Goal: Task Accomplishment & Management: Manage account settings

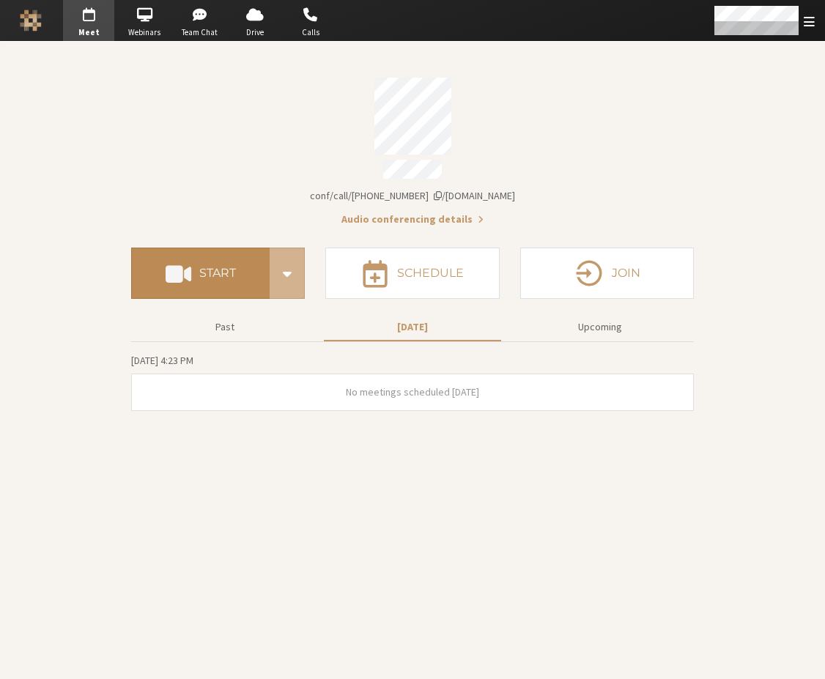
click at [155, 257] on button "Start" at bounding box center [200, 273] width 138 height 51
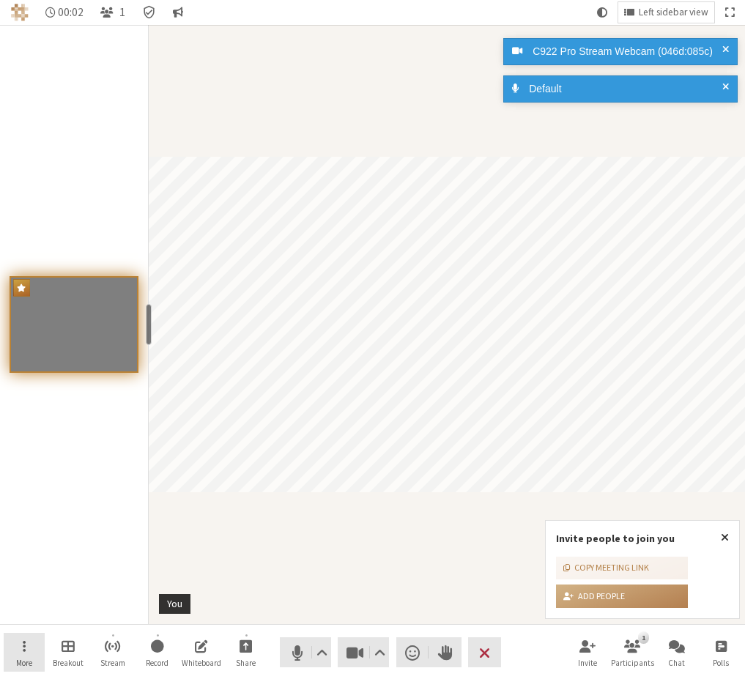
click at [32, 654] on button "More" at bounding box center [24, 653] width 41 height 40
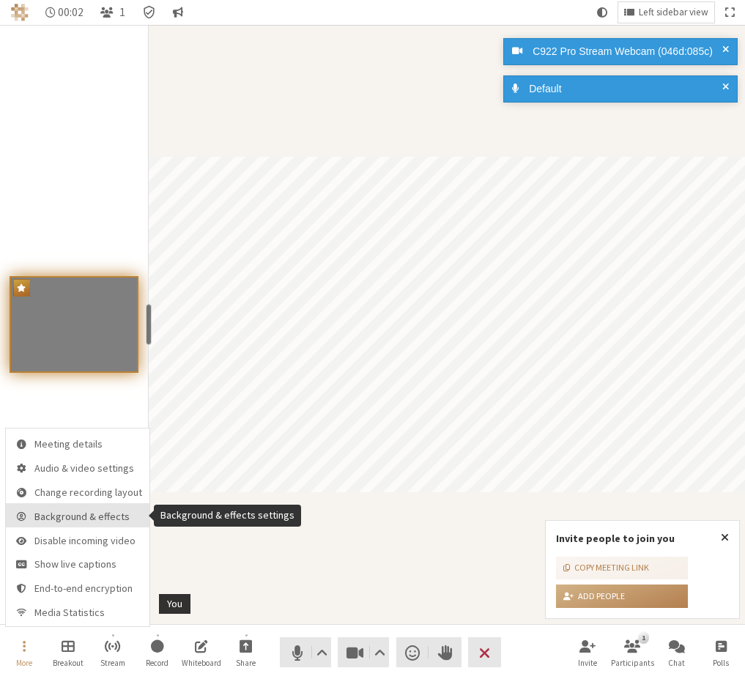
click at [55, 524] on button "Background & effects" at bounding box center [78, 515] width 144 height 24
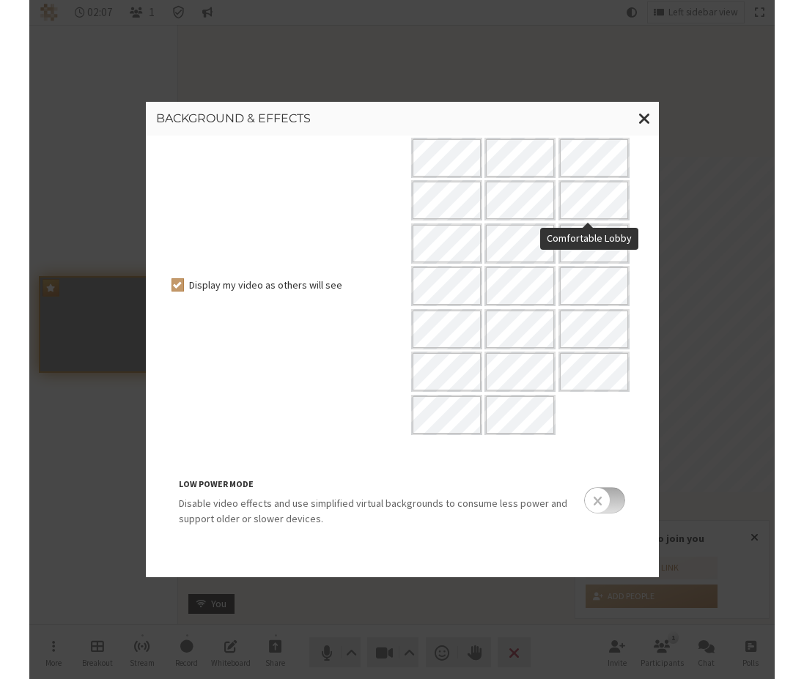
scroll to position [171, 0]
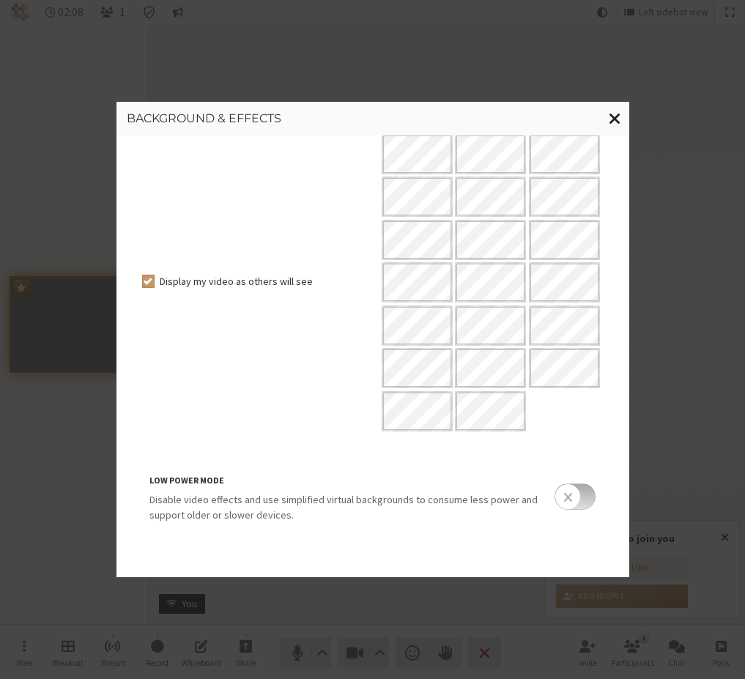
click at [617, 122] on span "Close modal" at bounding box center [615, 118] width 12 height 18
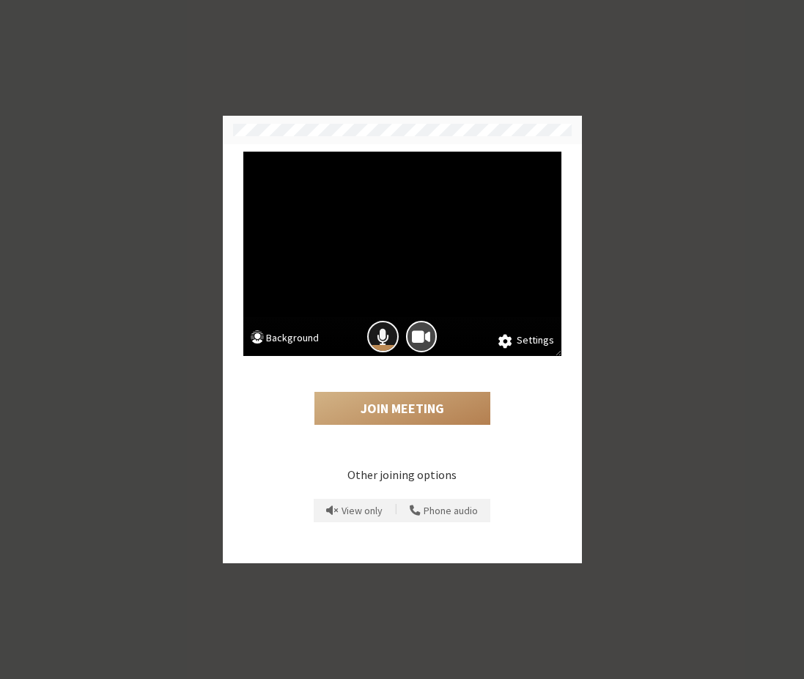
click at [377, 327] on span "Mic is on" at bounding box center [382, 337] width 12 height 20
click at [426, 335] on span "Camera is on" at bounding box center [421, 337] width 18 height 20
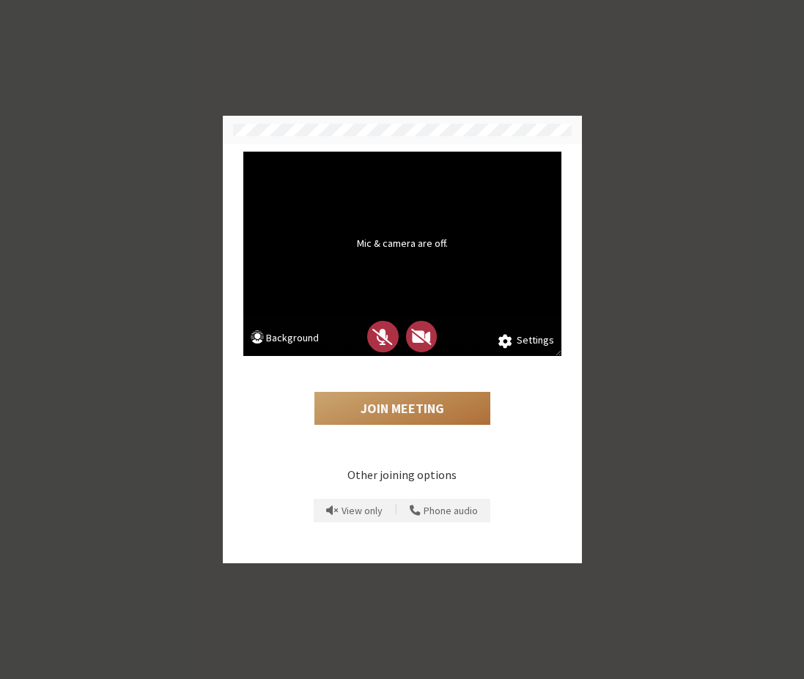
click at [400, 412] on button "Join Meeting" at bounding box center [402, 409] width 176 height 34
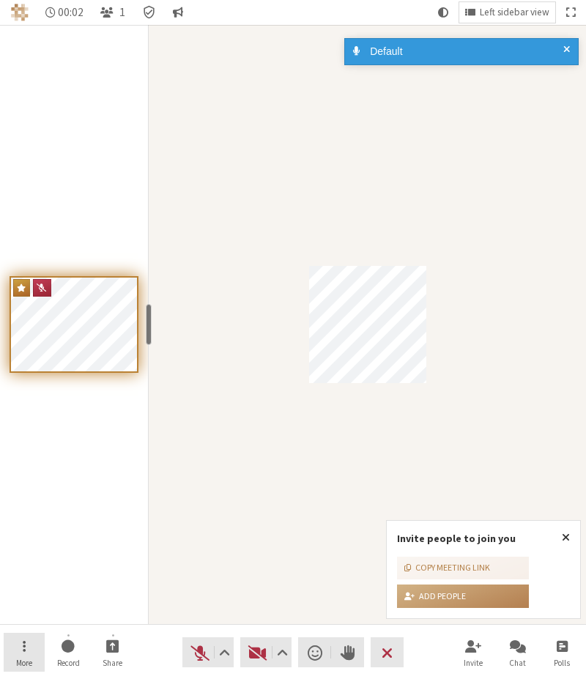
click at [26, 637] on button "More" at bounding box center [24, 653] width 41 height 40
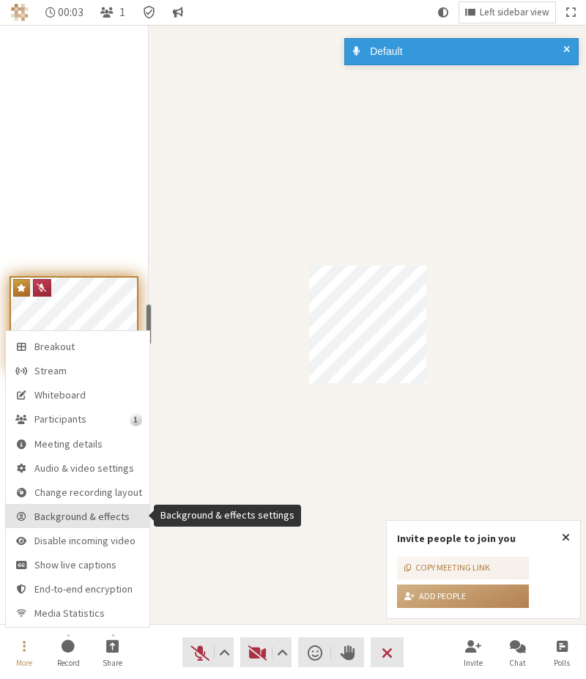
click at [63, 508] on button "Background & effects" at bounding box center [78, 516] width 144 height 24
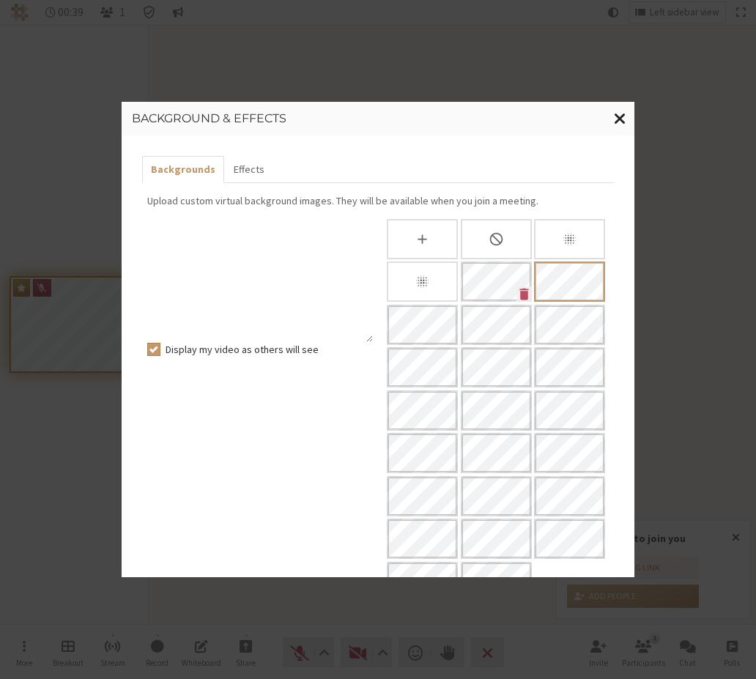
click at [619, 120] on span "Close modal" at bounding box center [620, 118] width 12 height 18
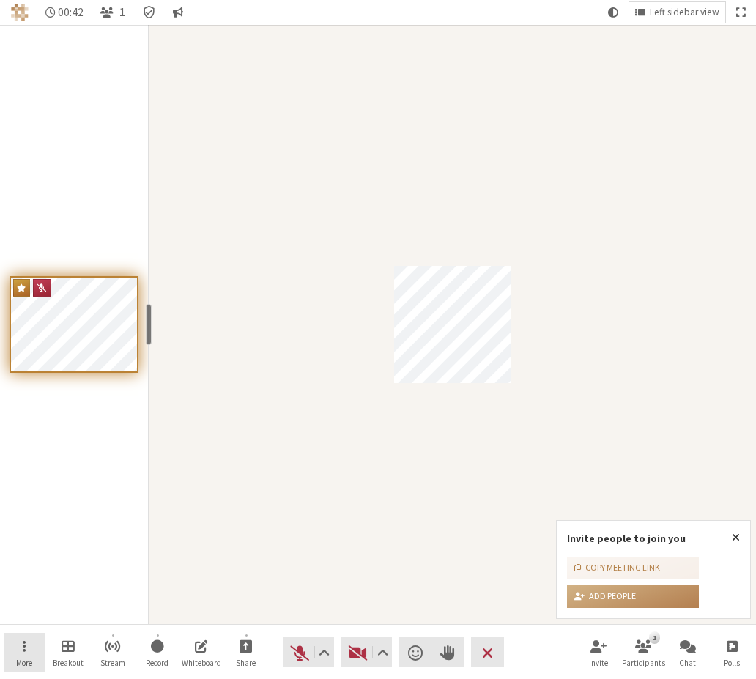
click at [33, 655] on button "More" at bounding box center [24, 653] width 41 height 40
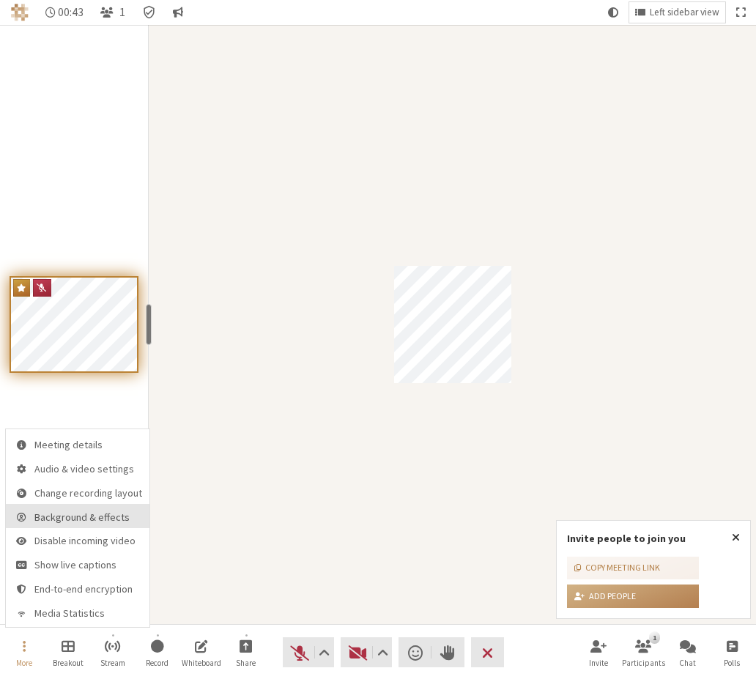
click at [92, 527] on button "Background & effects" at bounding box center [78, 516] width 144 height 24
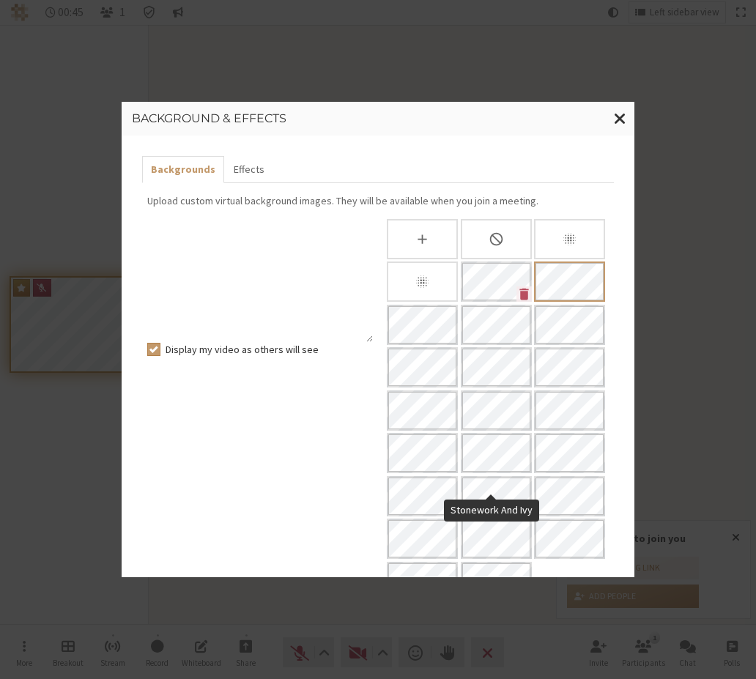
scroll to position [171, 0]
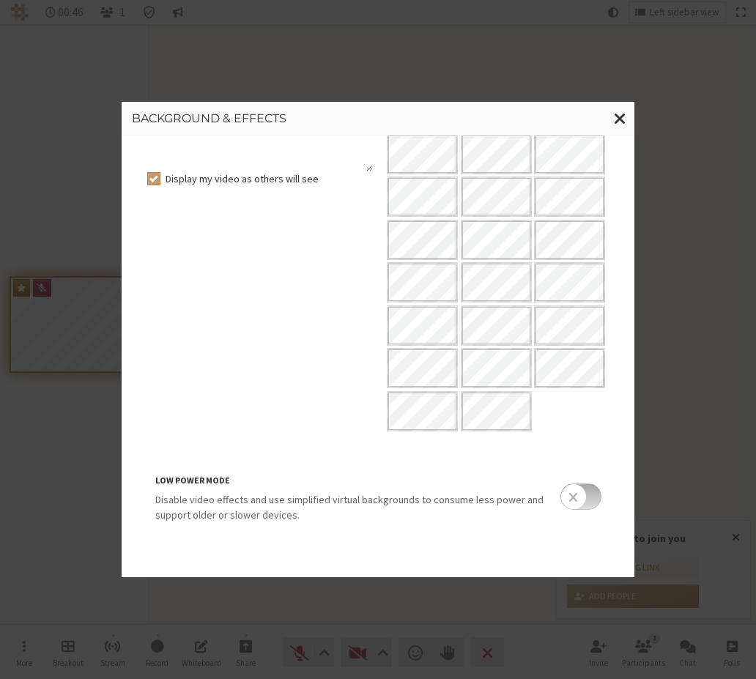
click at [571, 500] on input "checkbox" at bounding box center [580, 496] width 41 height 26
click at [576, 500] on input "checkbox" at bounding box center [580, 496] width 41 height 26
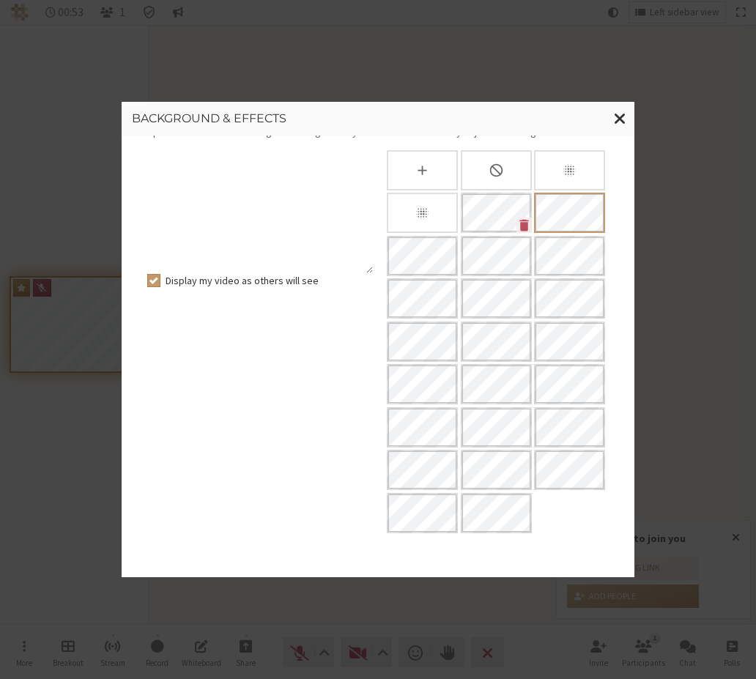
scroll to position [0, 0]
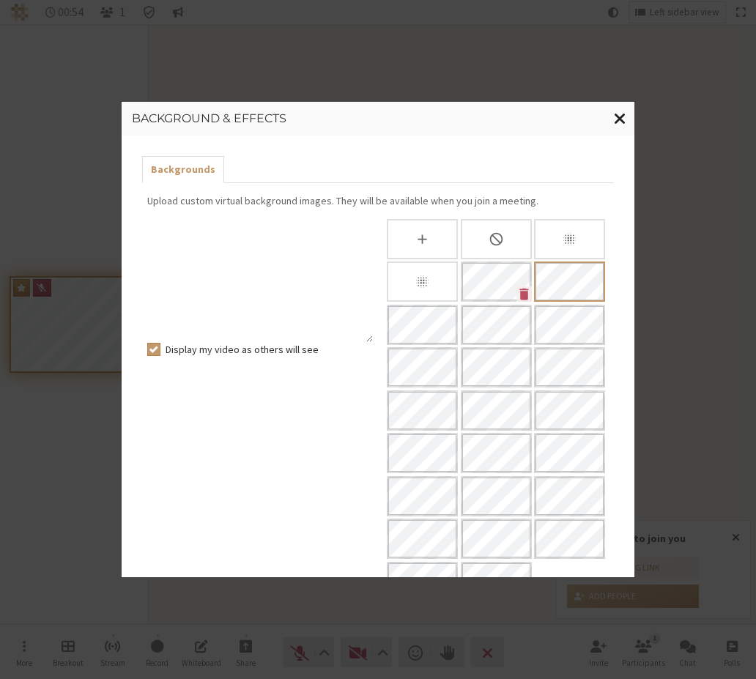
click at [612, 121] on button "Close modal" at bounding box center [620, 119] width 29 height 34
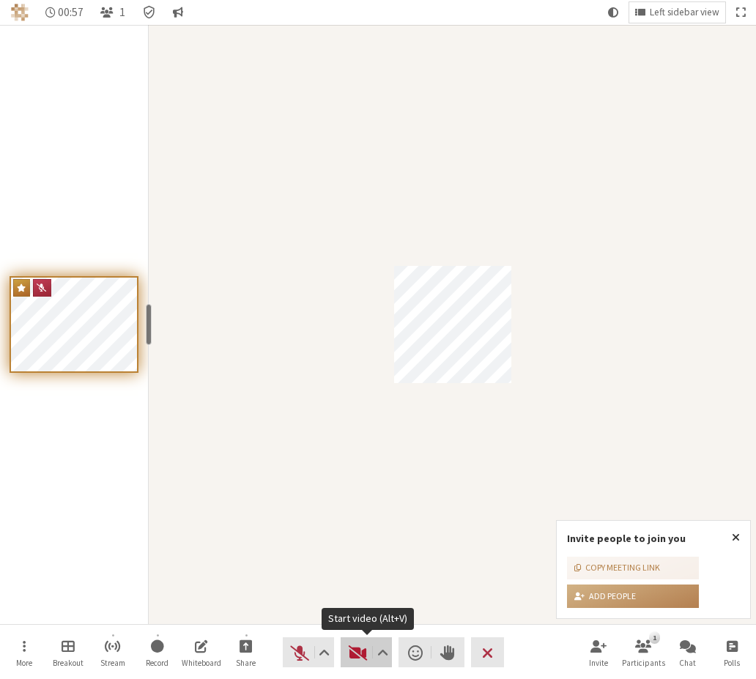
click at [353, 655] on span "Start video (Alt+V)" at bounding box center [358, 652] width 21 height 21
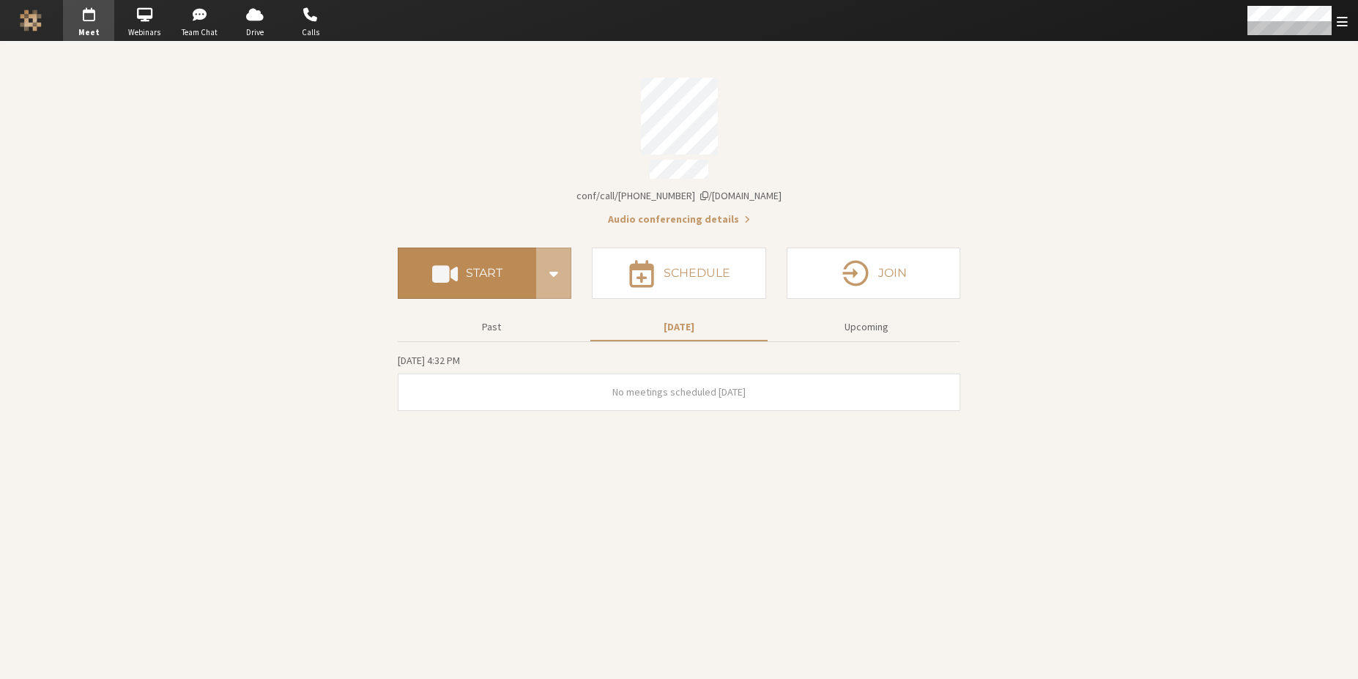
click at [464, 278] on button "Start" at bounding box center [467, 273] width 138 height 51
click at [497, 274] on button "Start" at bounding box center [467, 273] width 138 height 51
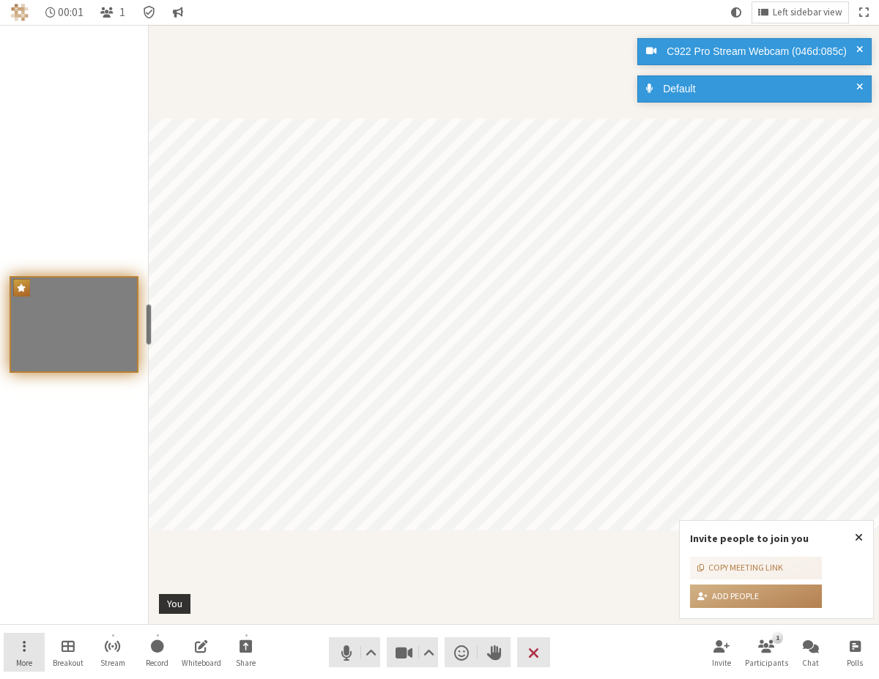
click at [38, 644] on button "More" at bounding box center [24, 653] width 41 height 40
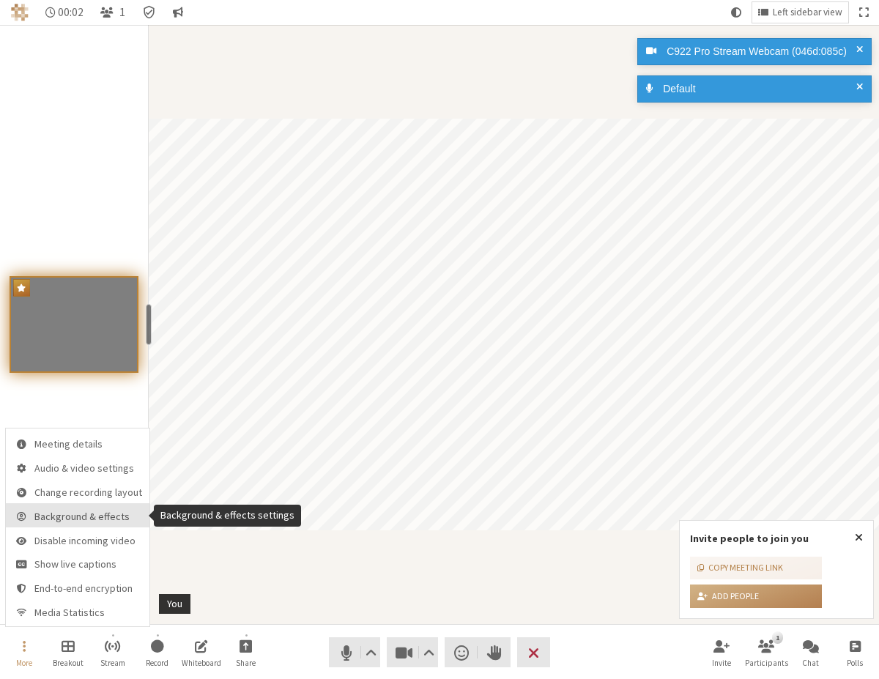
click at [101, 526] on button "Background & effects" at bounding box center [78, 515] width 144 height 24
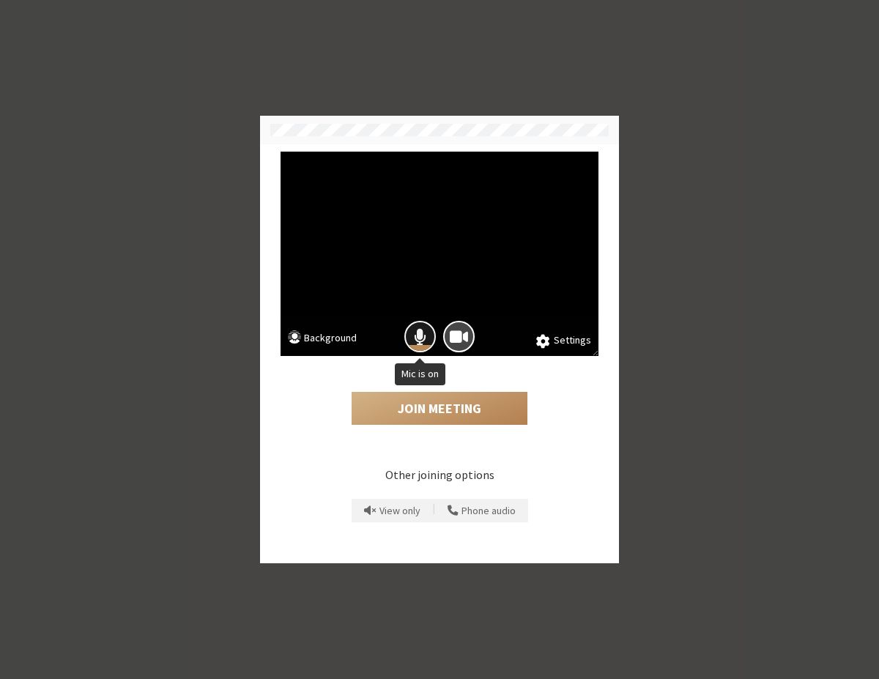
click at [427, 342] on button "Mic is on" at bounding box center [419, 336] width 31 height 31
drag, startPoint x: 458, startPoint y: 338, endPoint x: 458, endPoint y: 346, distance: 8.1
click at [457, 338] on span "Camera is on" at bounding box center [459, 337] width 18 height 20
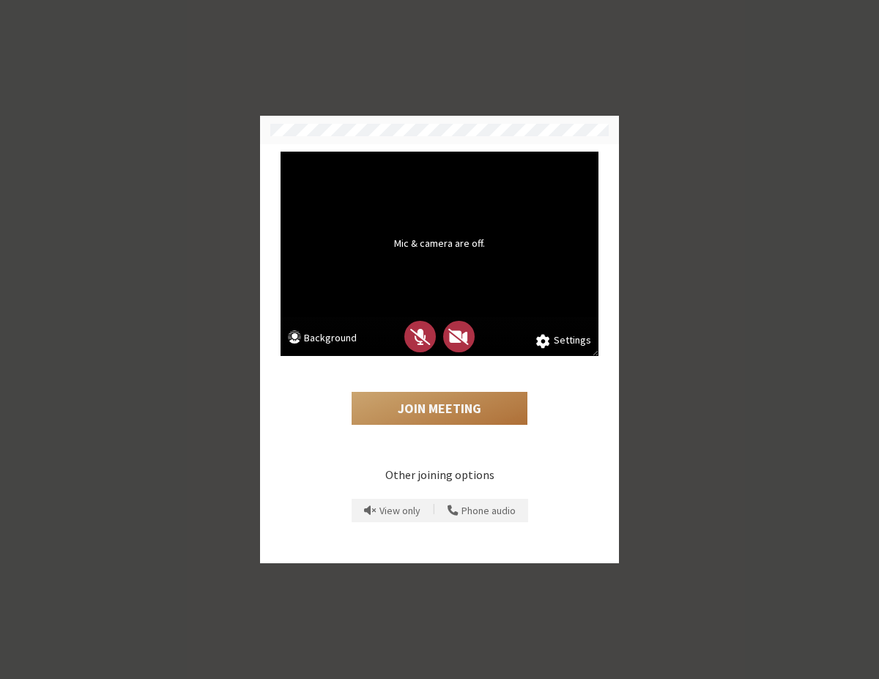
click at [432, 416] on button "Join Meeting" at bounding box center [440, 409] width 176 height 34
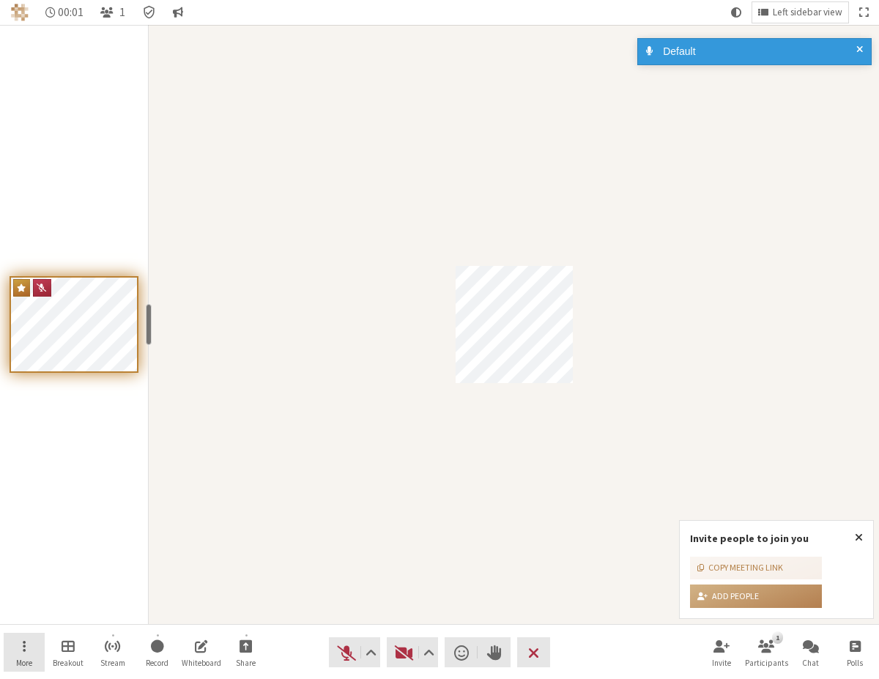
click at [25, 637] on button "More" at bounding box center [24, 653] width 41 height 40
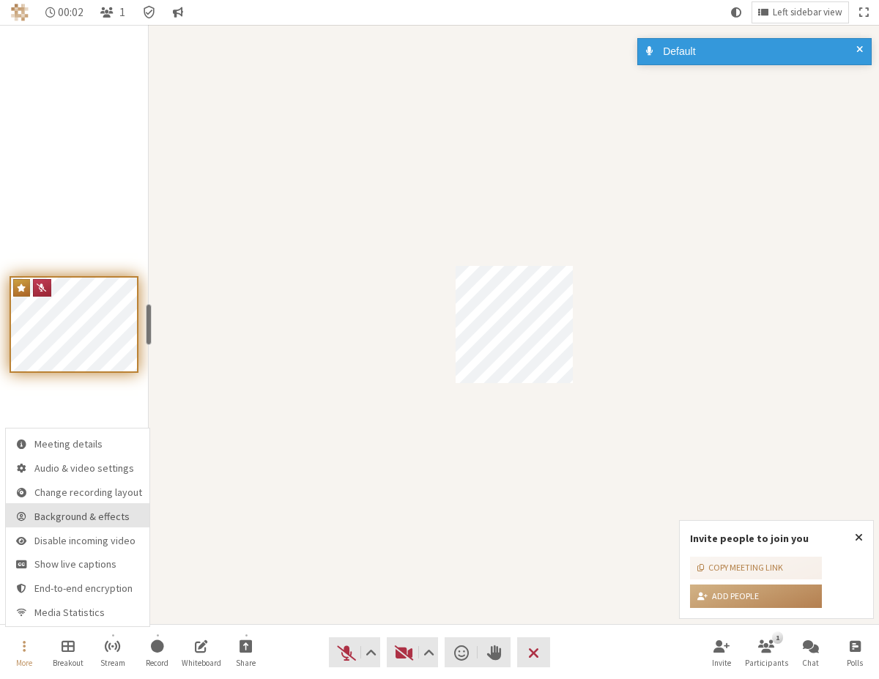
click at [97, 519] on span "Background & effects" at bounding box center [88, 516] width 108 height 11
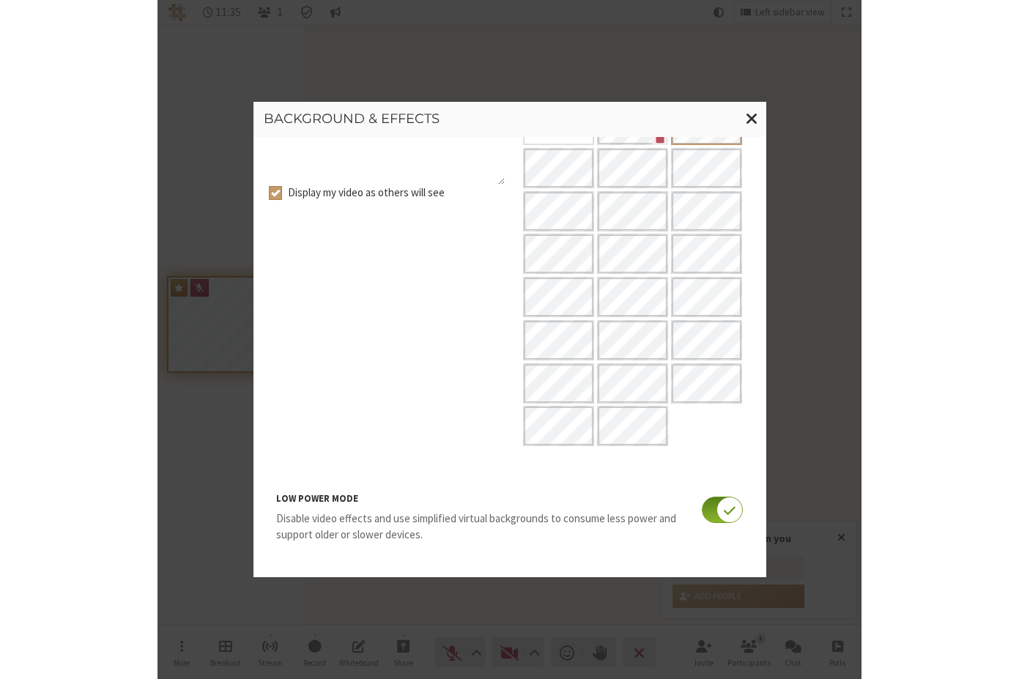
scroll to position [148, 0]
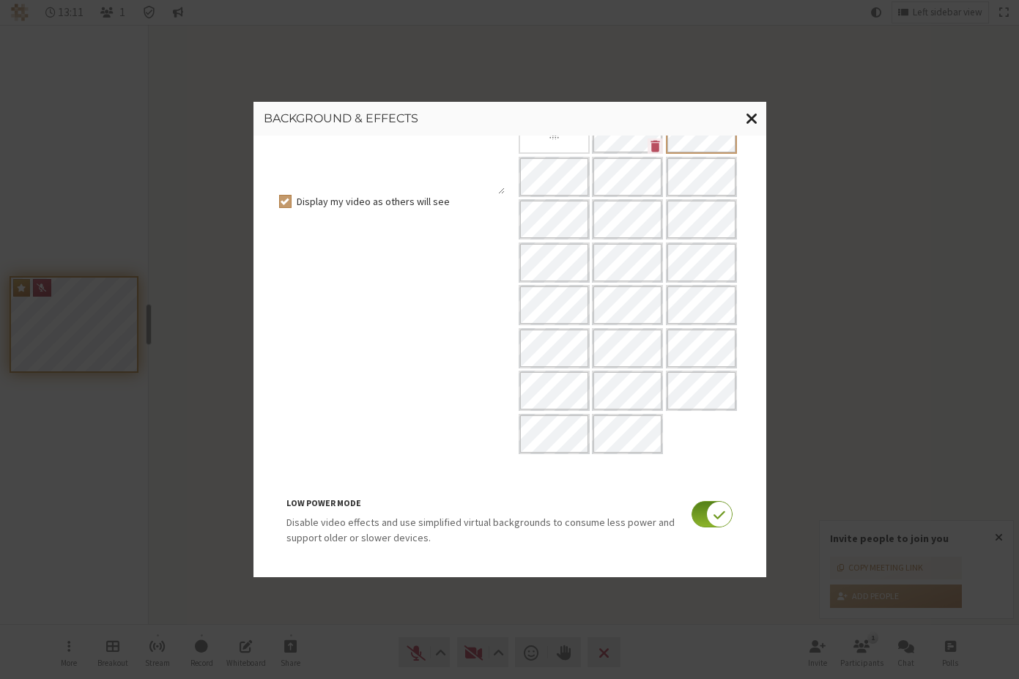
click at [745, 118] on button "Close modal" at bounding box center [752, 119] width 29 height 34
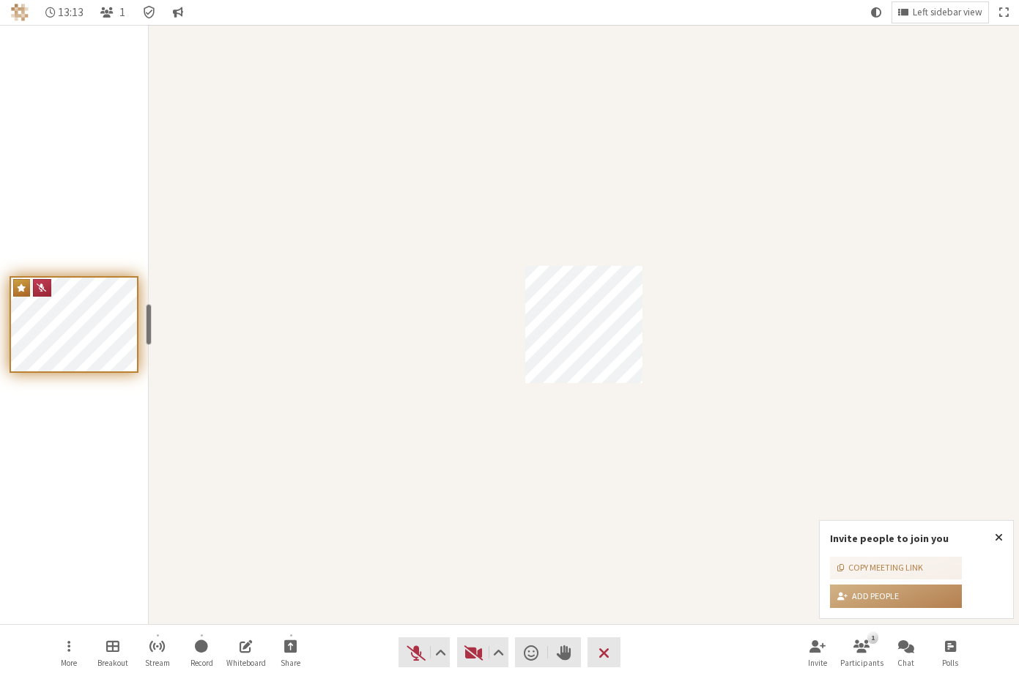
drag, startPoint x: 1017, startPoint y: 70, endPoint x: 968, endPoint y: 81, distance: 50.9
click at [878, 81] on div "Participant" at bounding box center [584, 324] width 870 height 599
click at [86, 634] on button "More" at bounding box center [68, 653] width 41 height 40
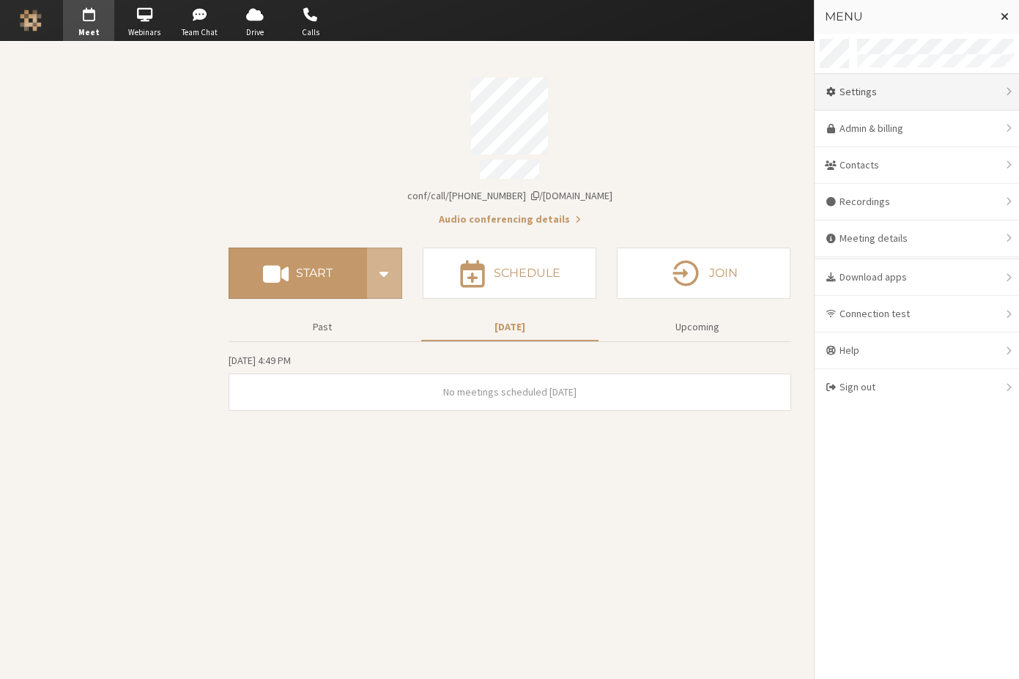
click at [869, 103] on div "Settings" at bounding box center [917, 92] width 204 height 37
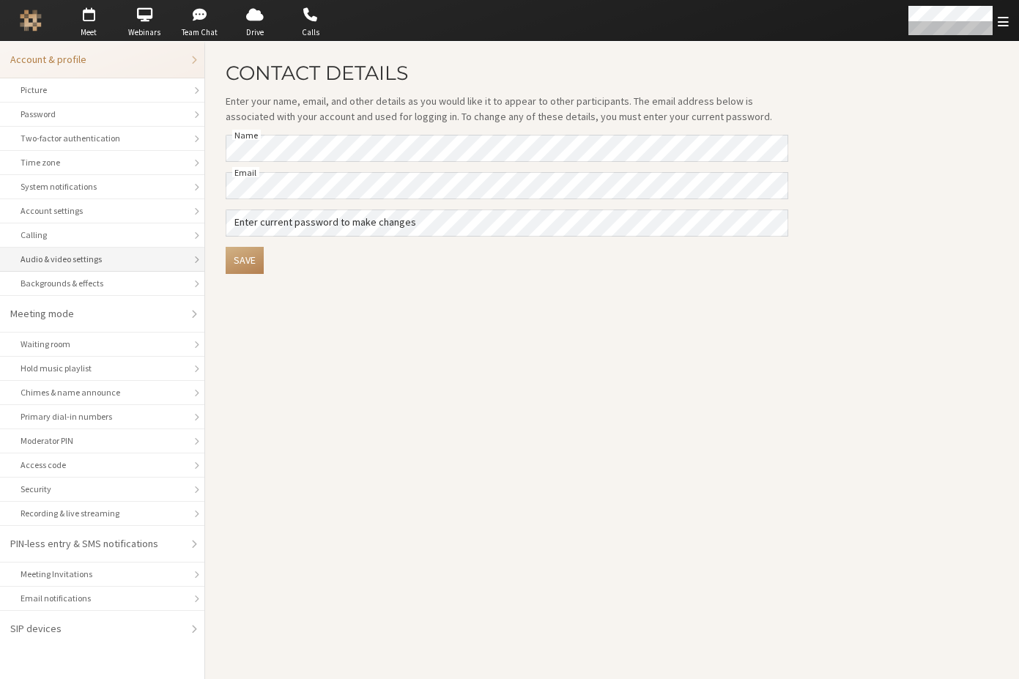
click at [114, 267] on li "Audio & video settings" at bounding box center [102, 260] width 204 height 24
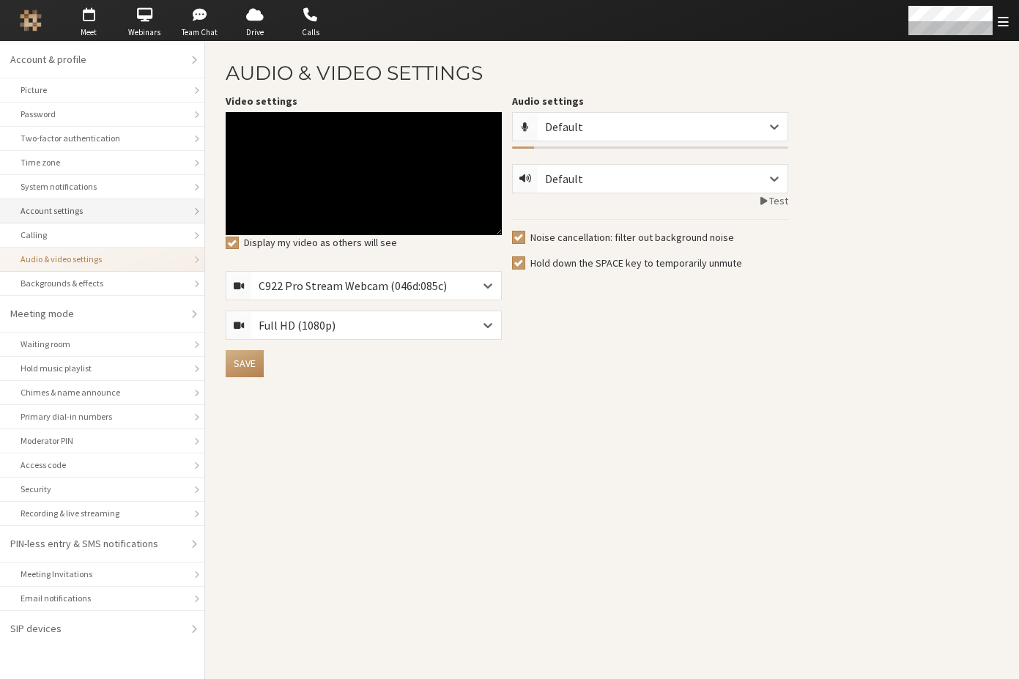
click at [102, 209] on div "Account settings" at bounding box center [102, 210] width 163 height 13
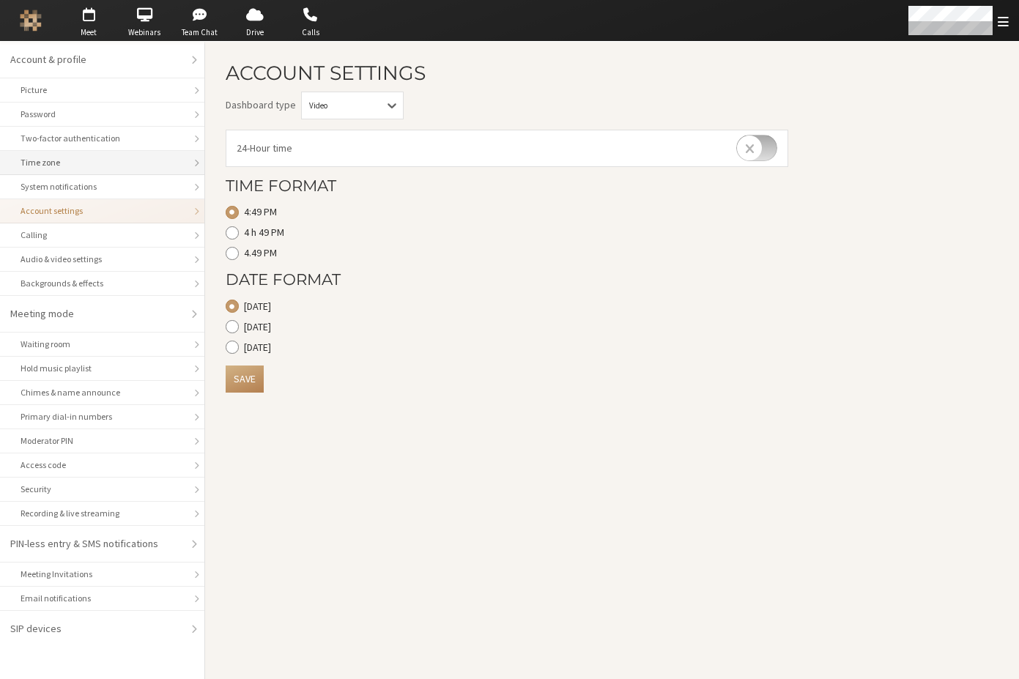
click at [142, 158] on div "Time zone" at bounding box center [102, 162] width 163 height 13
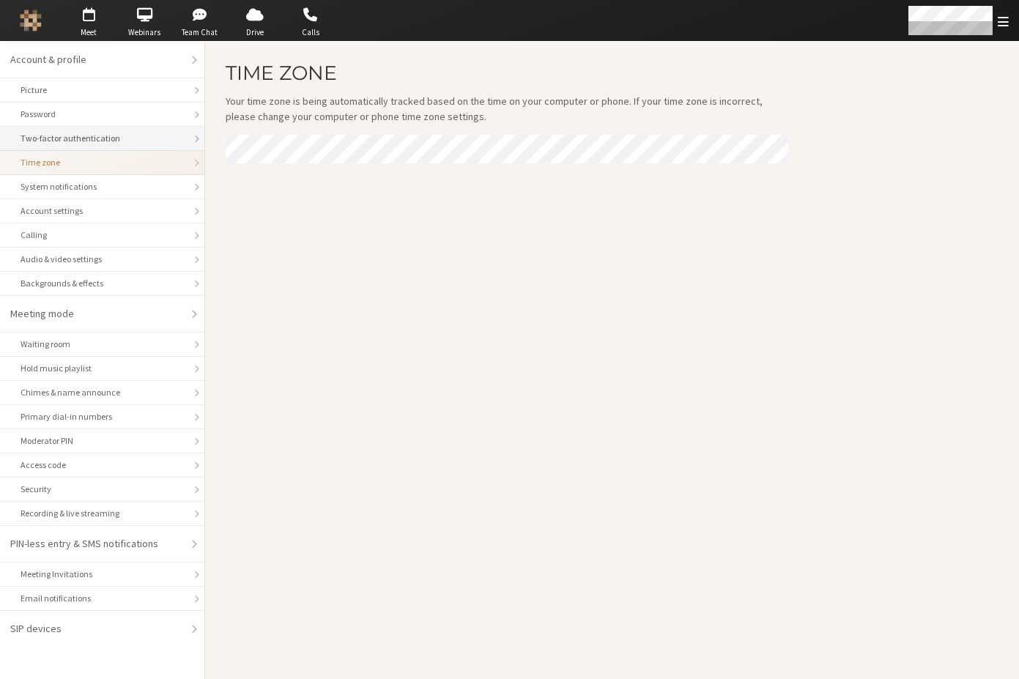
click at [122, 138] on div "Two-factor authentication" at bounding box center [102, 138] width 163 height 13
